Goal: Entertainment & Leisure: Consume media (video, audio)

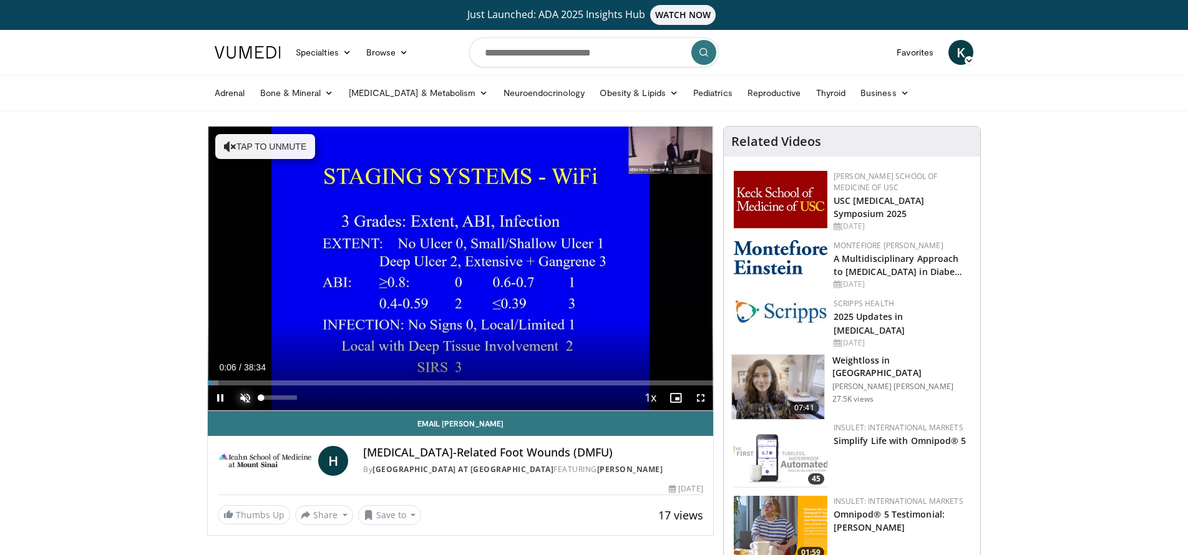
click at [246, 395] on span "Video Player" at bounding box center [245, 397] width 25 height 25
click at [699, 398] on span "Video Player" at bounding box center [700, 397] width 25 height 25
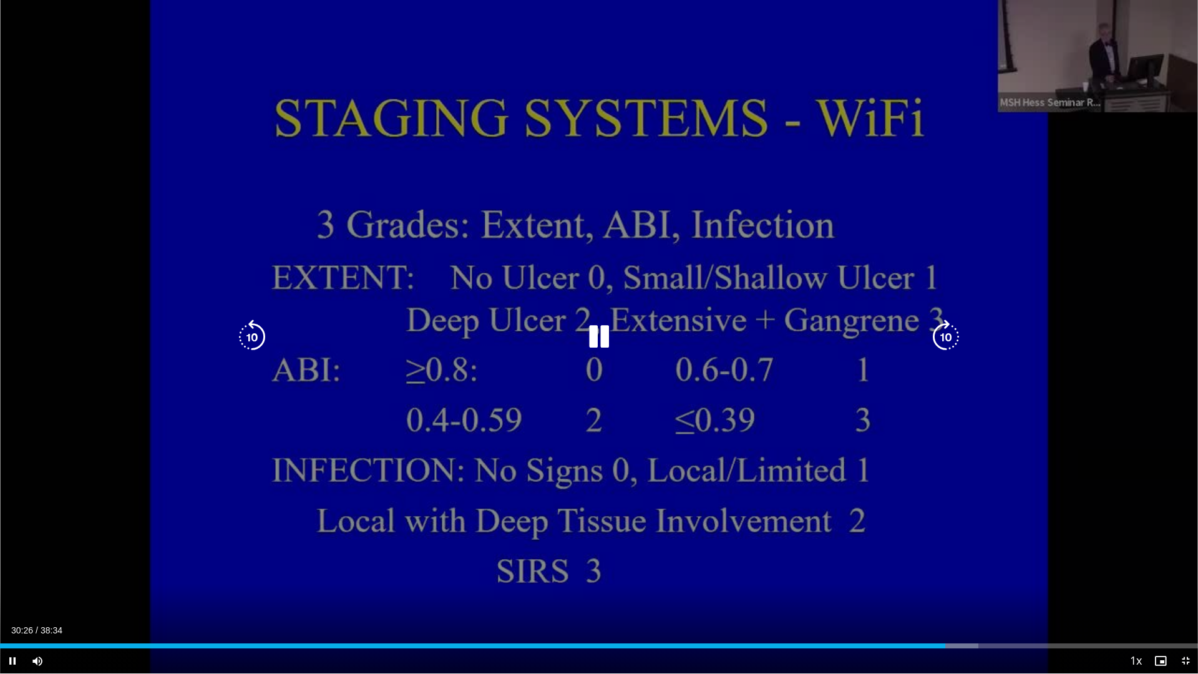
click at [740, 208] on div "10 seconds Tap to unmute" at bounding box center [599, 336] width 1198 height 673
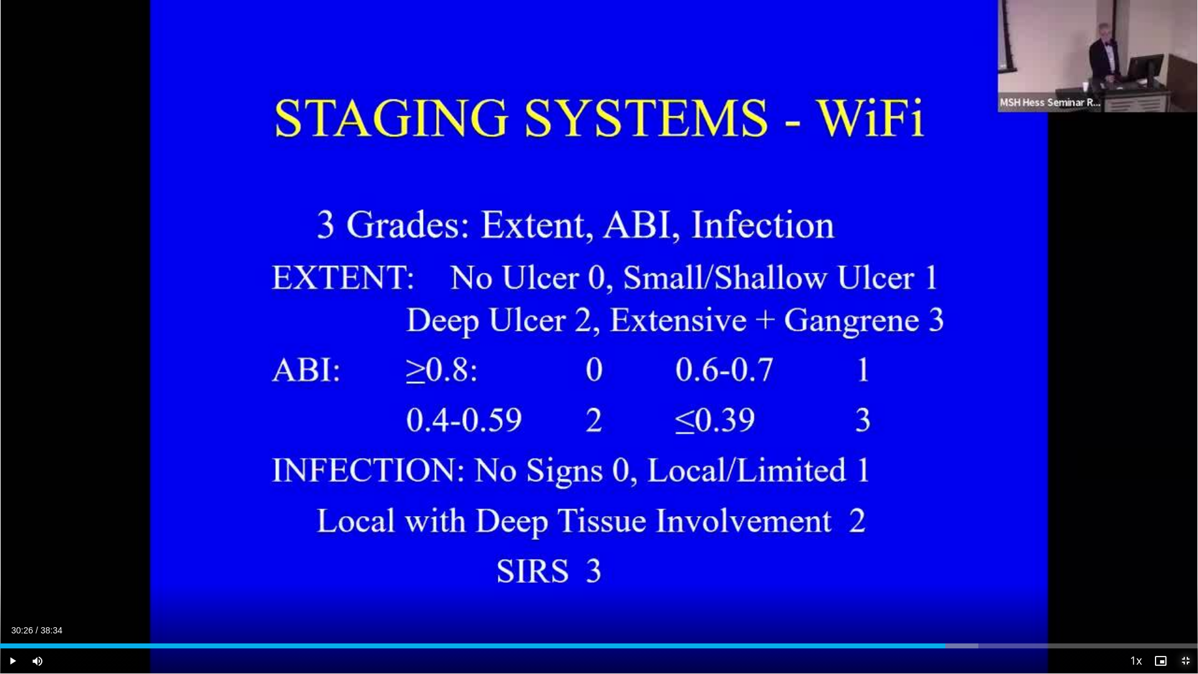
click at [1183, 555] on span "Video Player" at bounding box center [1185, 660] width 25 height 25
